Goal: Check status

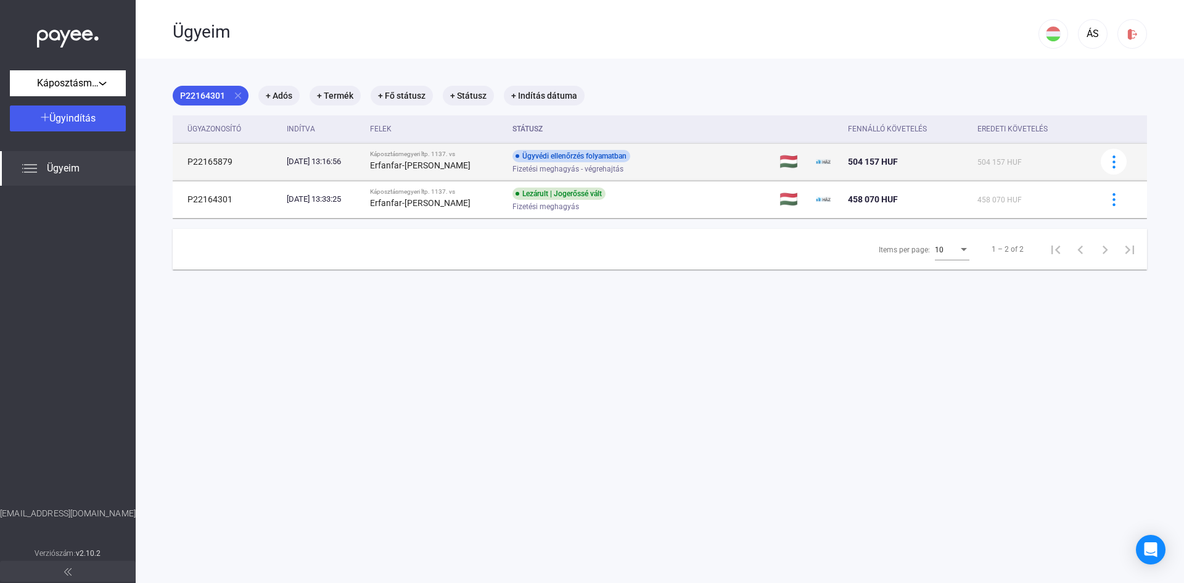
click at [546, 157] on div "Ügyvédi ellenőrzés folyamatban" at bounding box center [571, 156] width 118 height 12
